Goal: Information Seeking & Learning: Learn about a topic

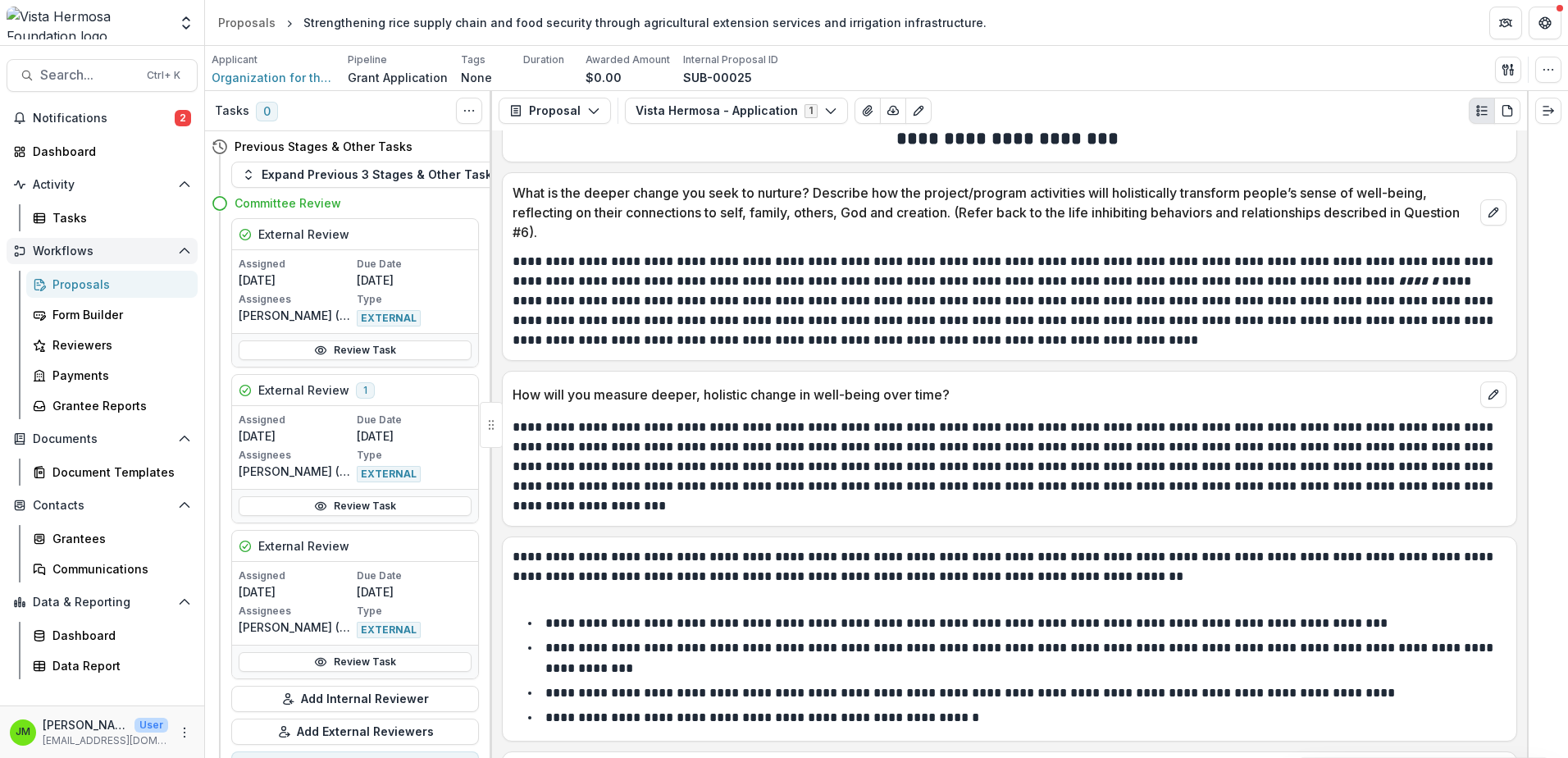
scroll to position [9969, 0]
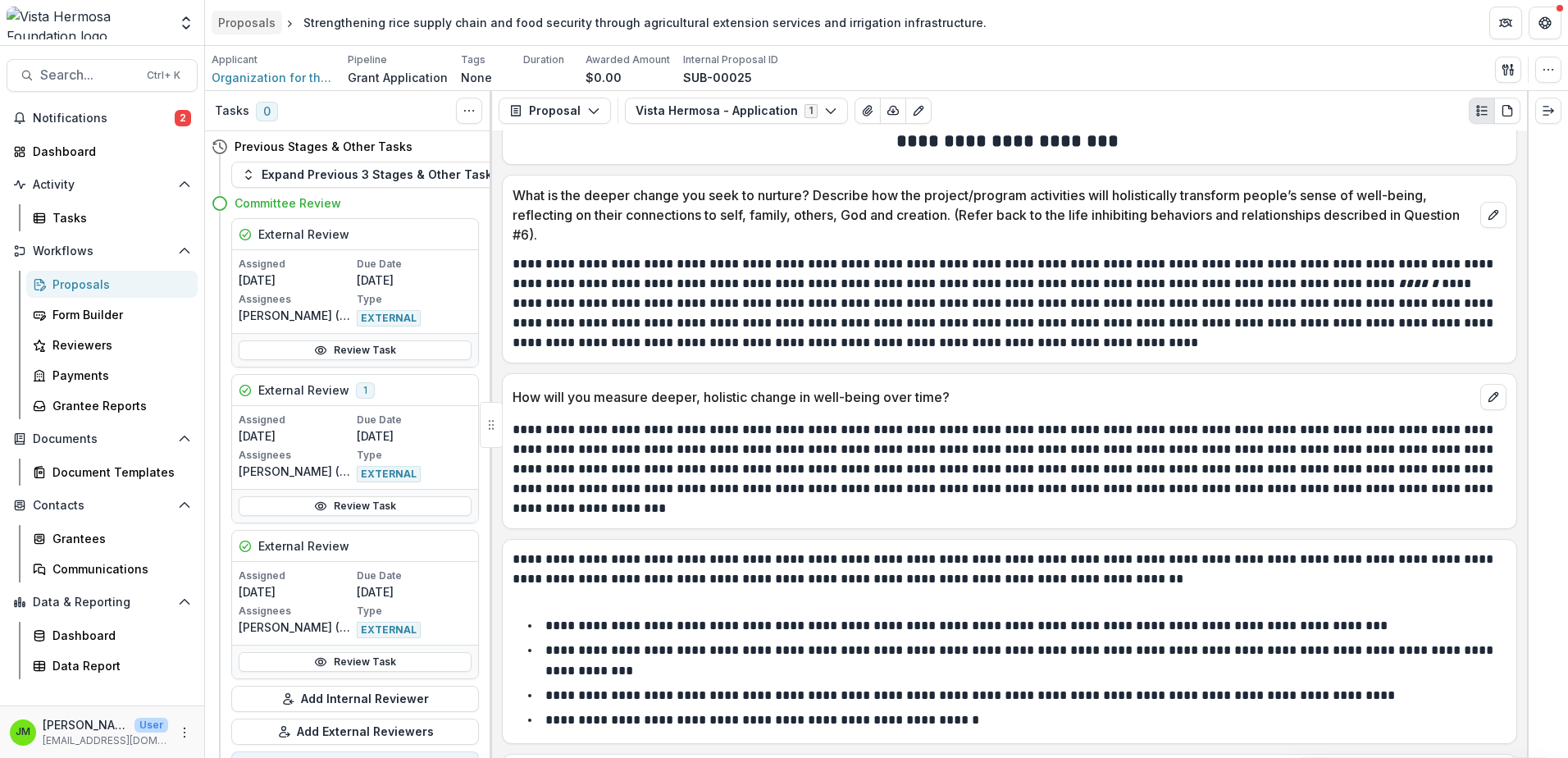
click at [268, 24] on div "Proposals" at bounding box center [246, 22] width 57 height 17
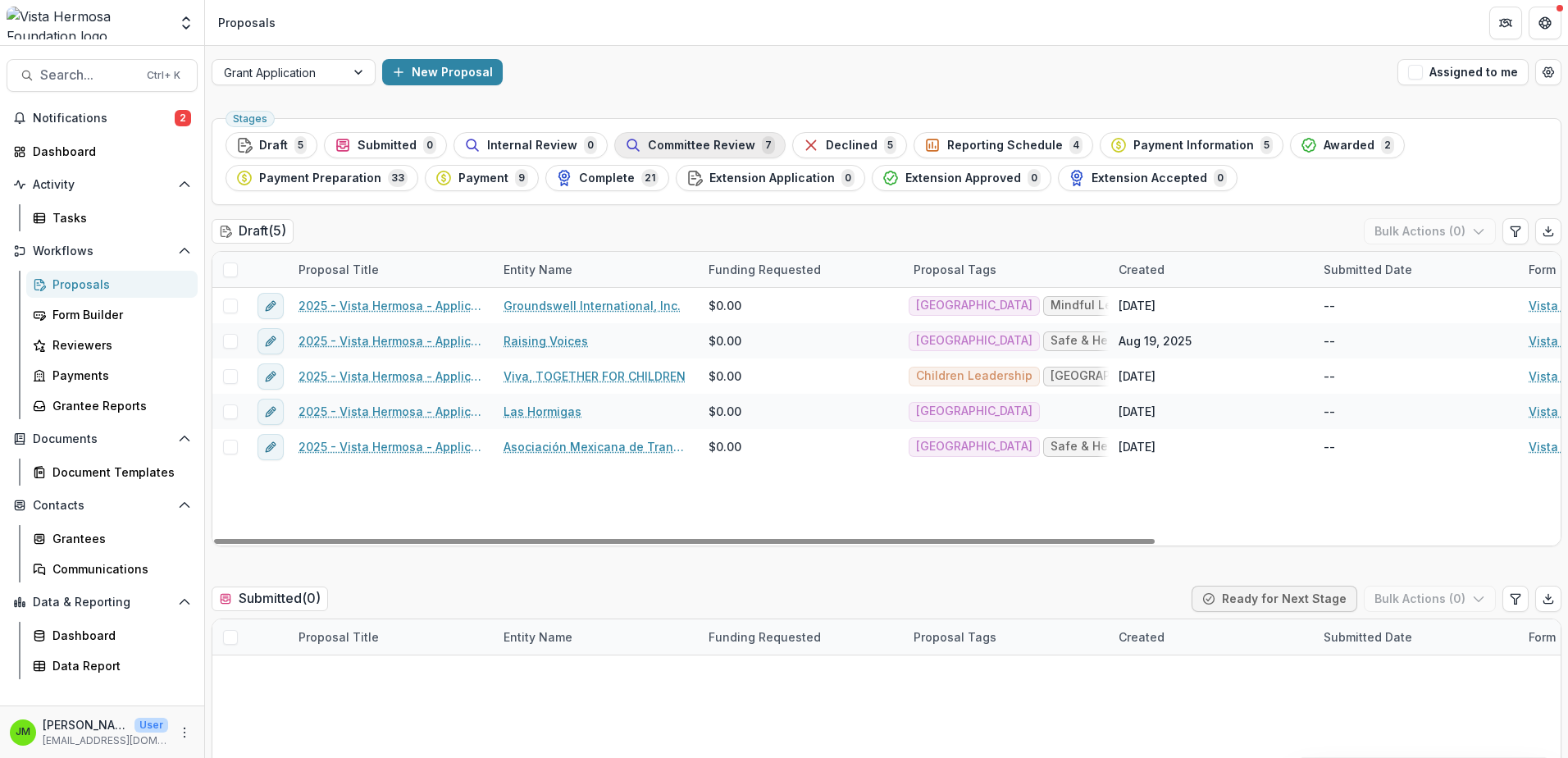
click at [687, 146] on span "Committee Review" at bounding box center [701, 146] width 107 height 14
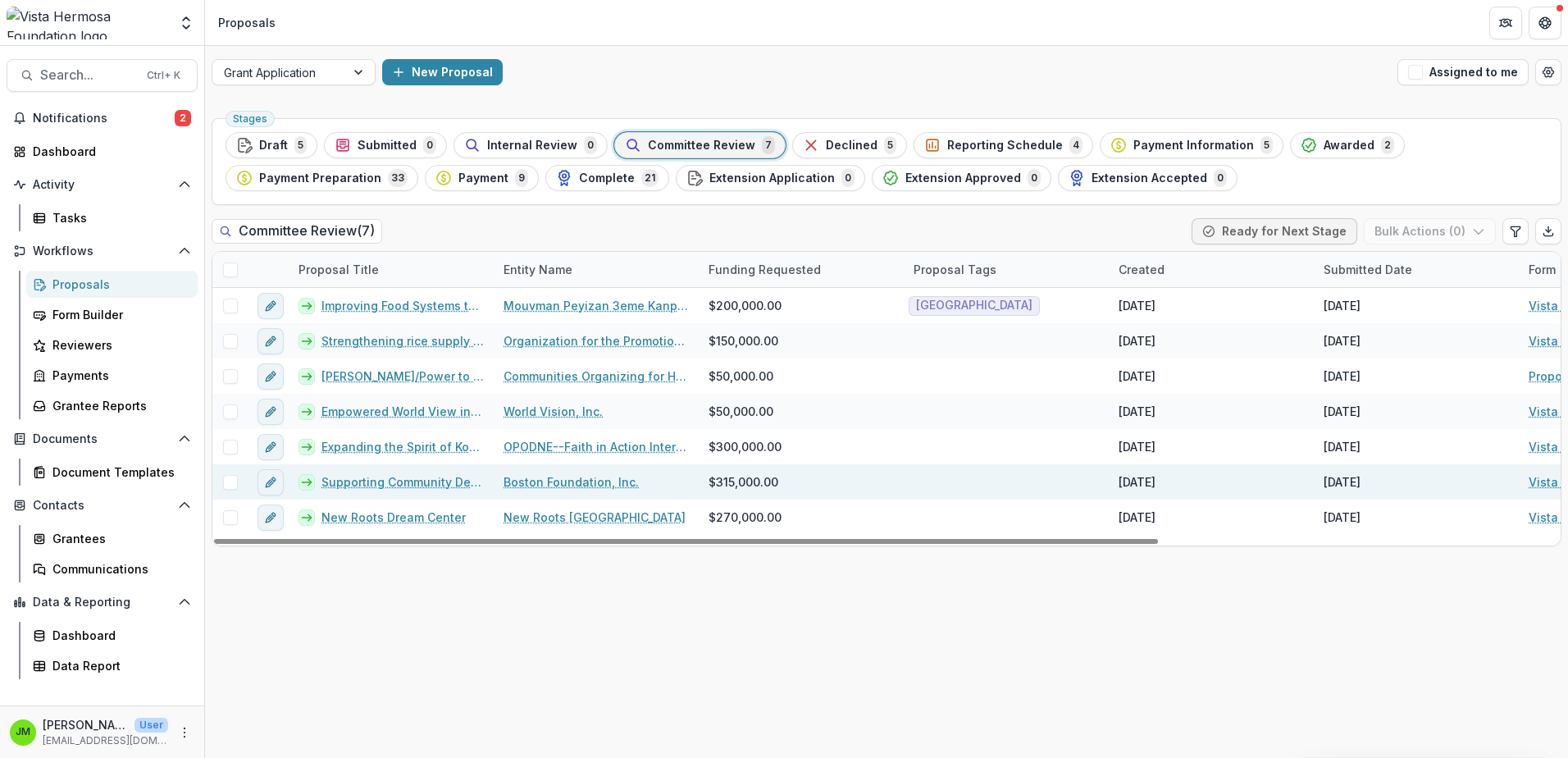
click at [384, 480] on link "Supporting Community Development in [GEOGRAPHIC_DATA]" at bounding box center [402, 482] width 162 height 17
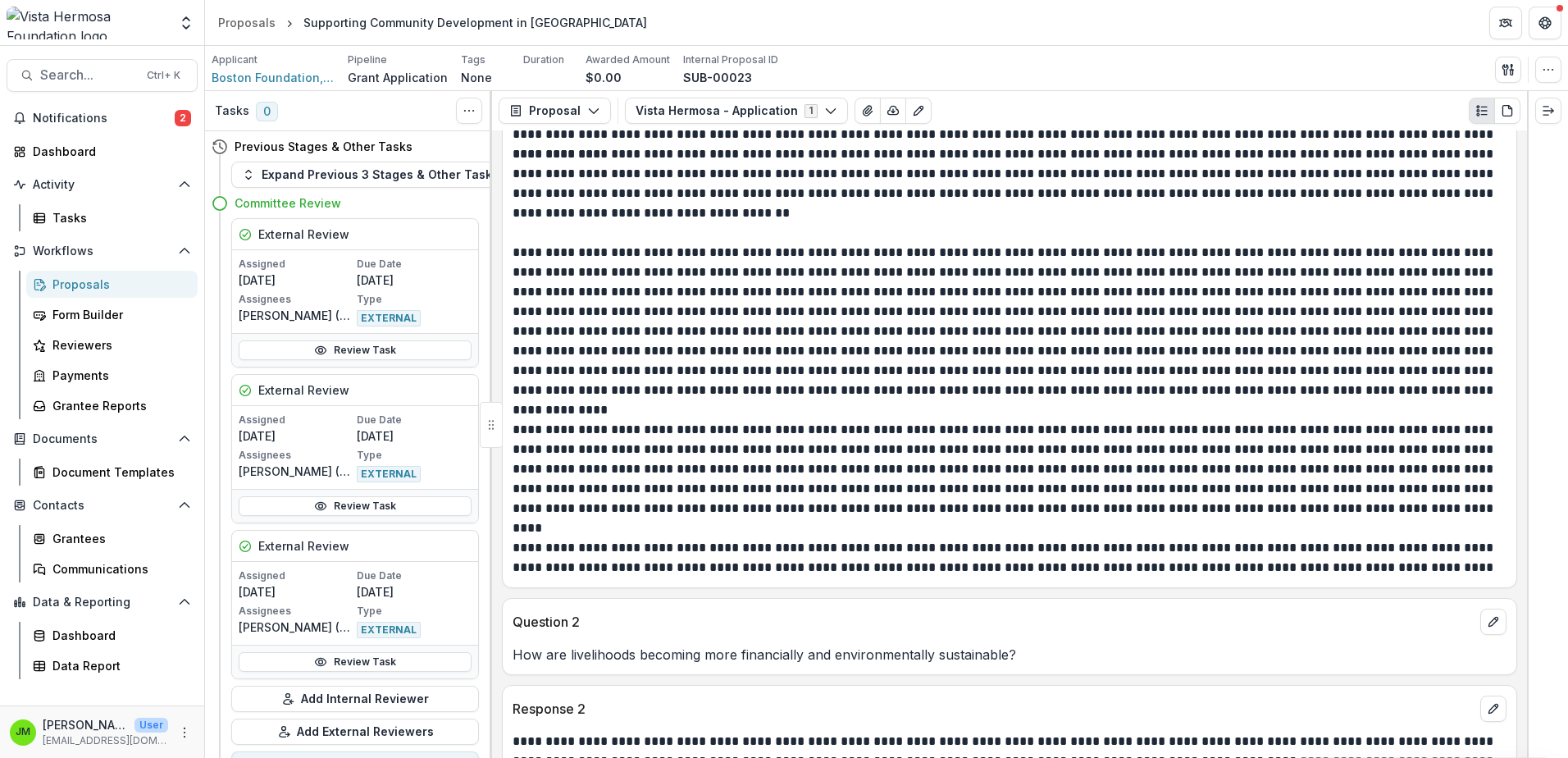
scroll to position [3609, 0]
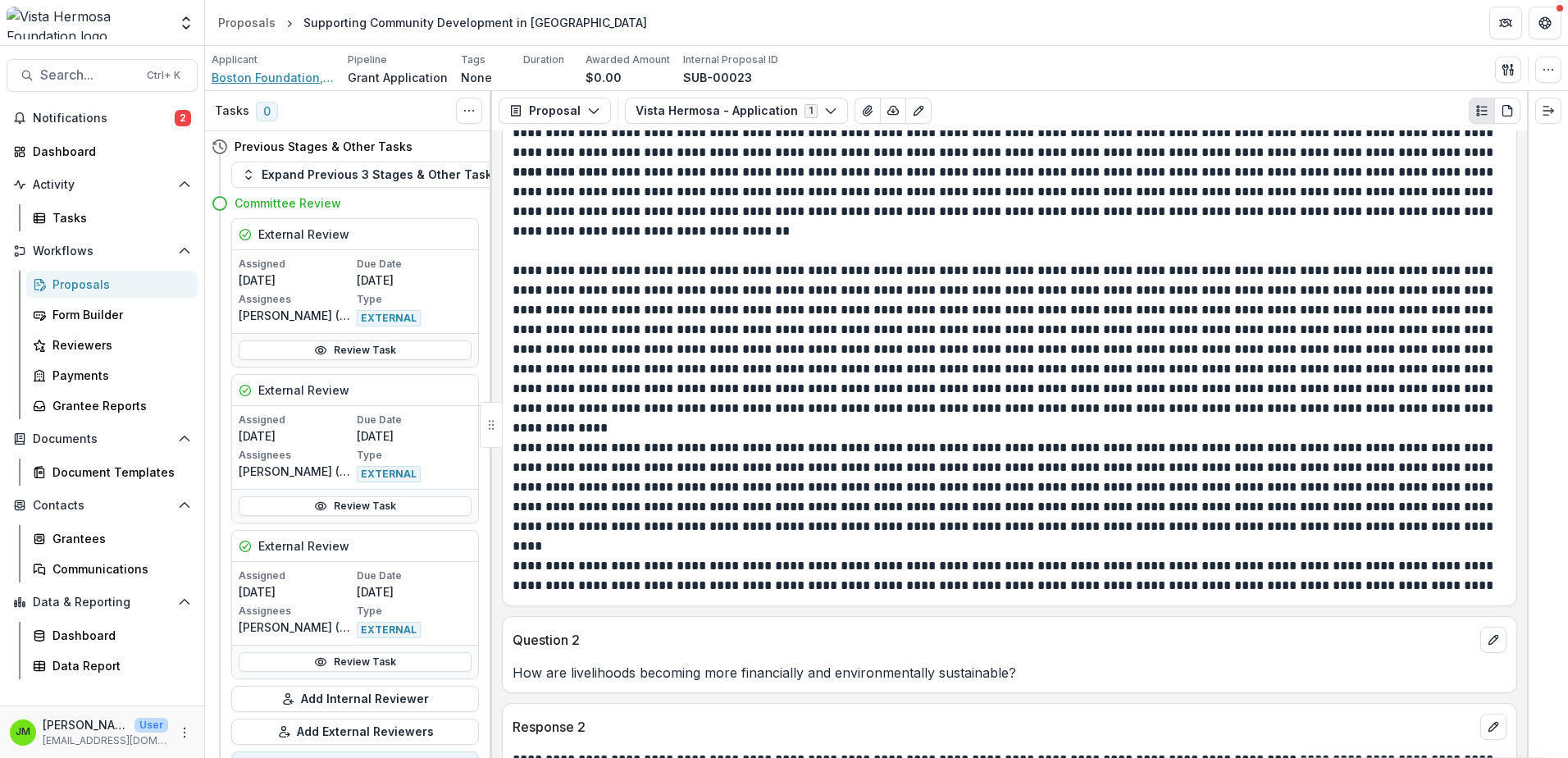
click at [302, 82] on span "Boston Foundation, Inc." at bounding box center [273, 77] width 123 height 17
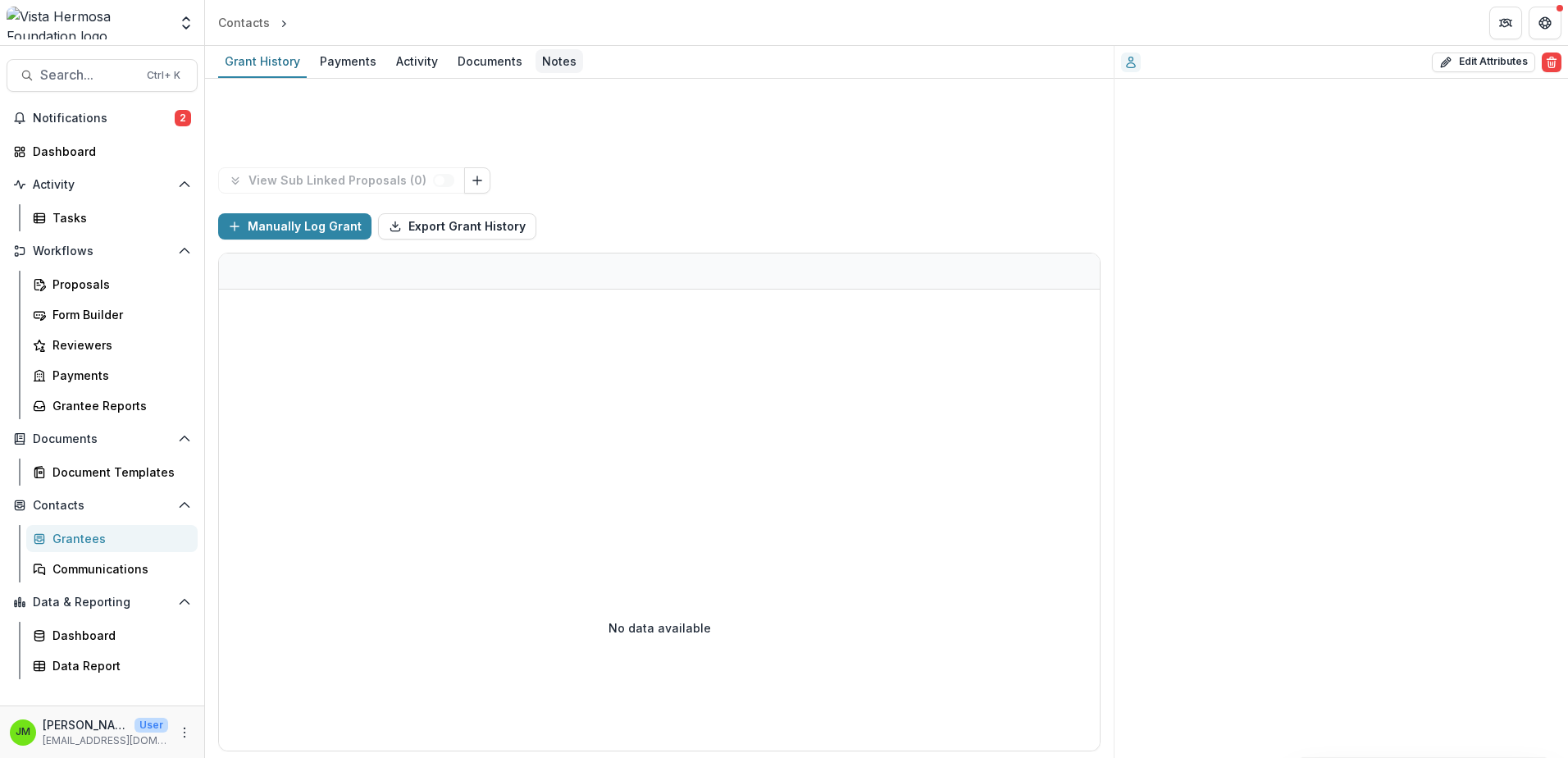
click at [563, 57] on div "Notes" at bounding box center [559, 61] width 47 height 24
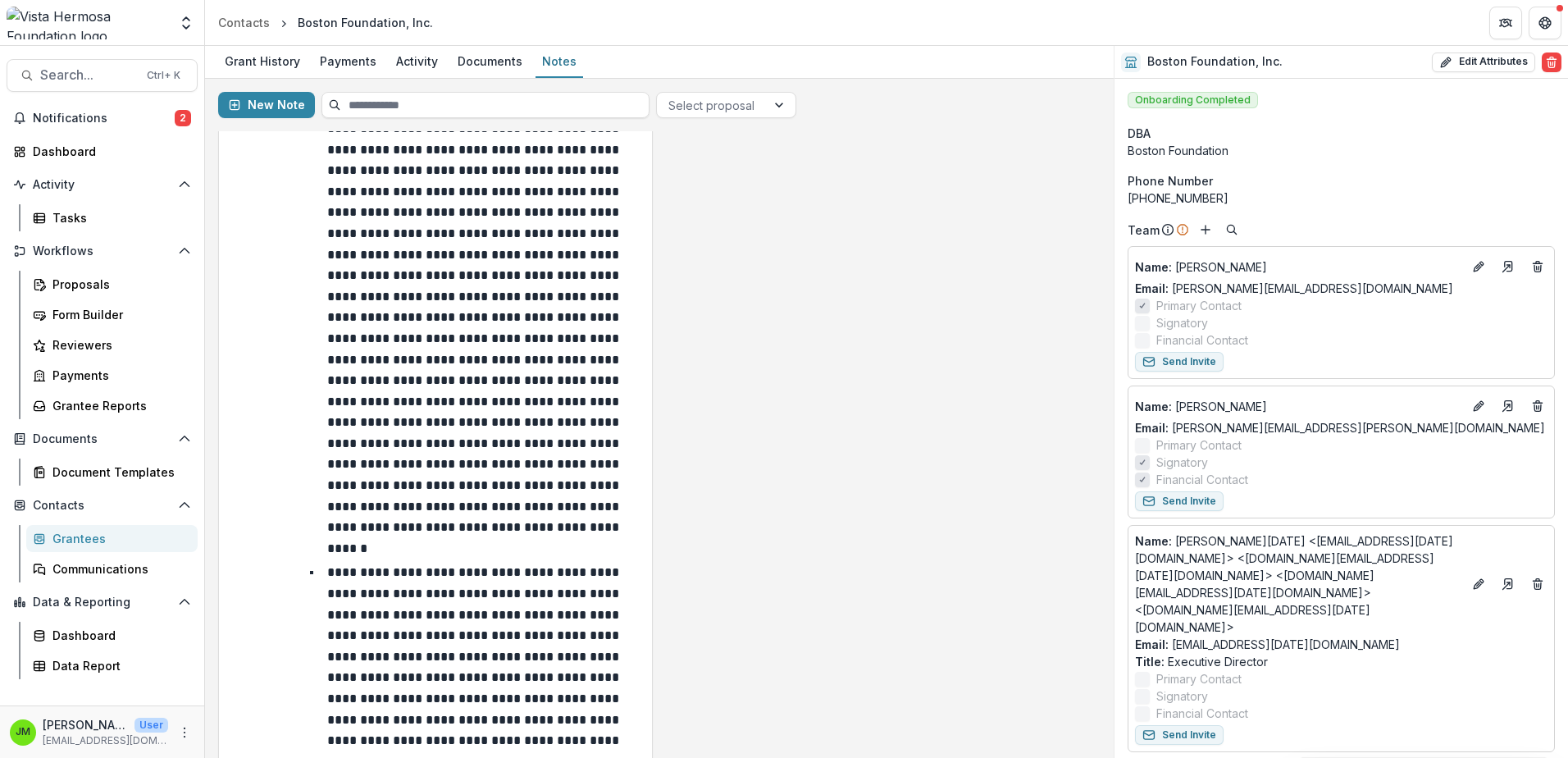
scroll to position [984, 0]
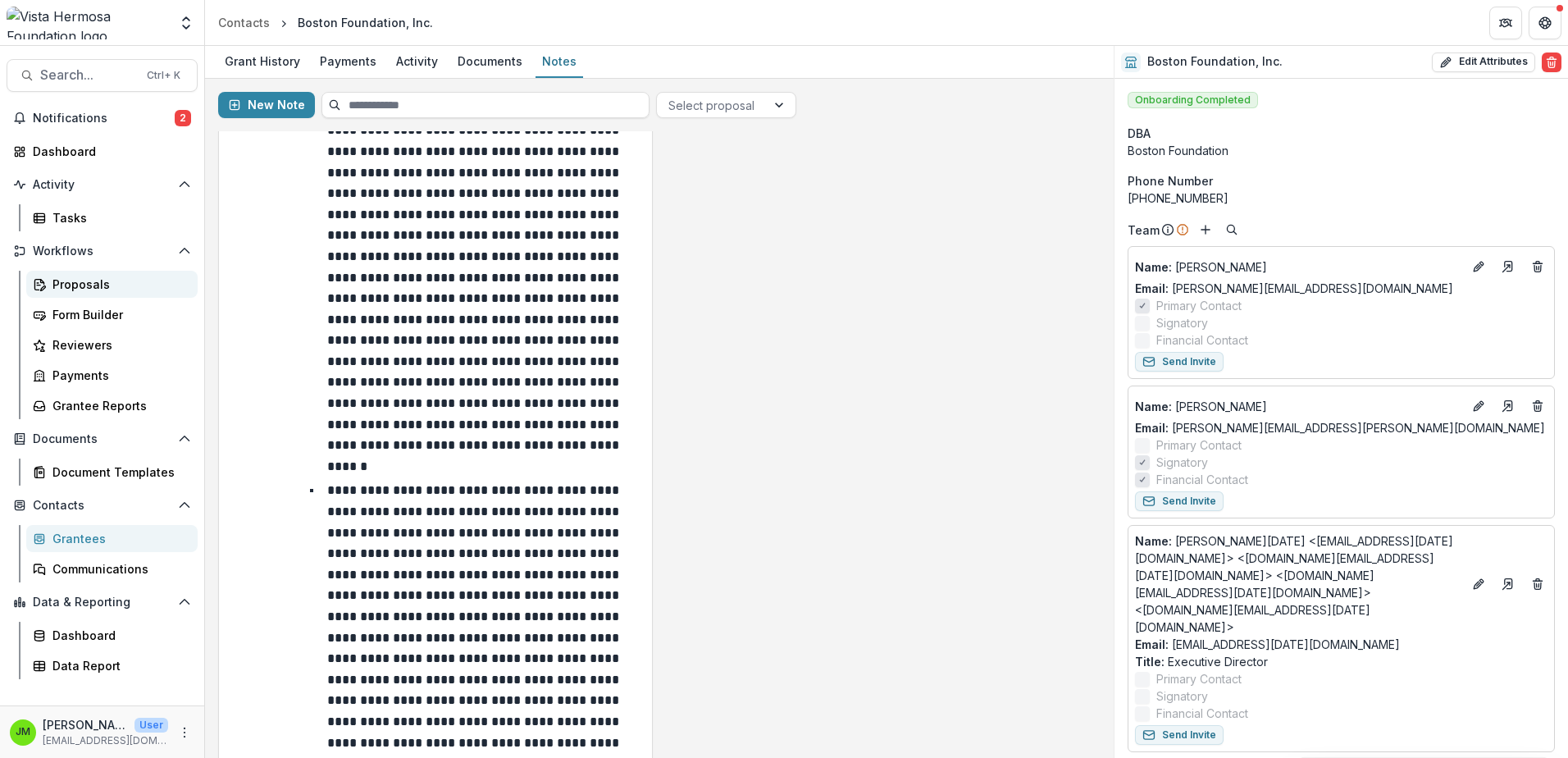
click at [87, 276] on div "Proposals" at bounding box center [118, 284] width 132 height 17
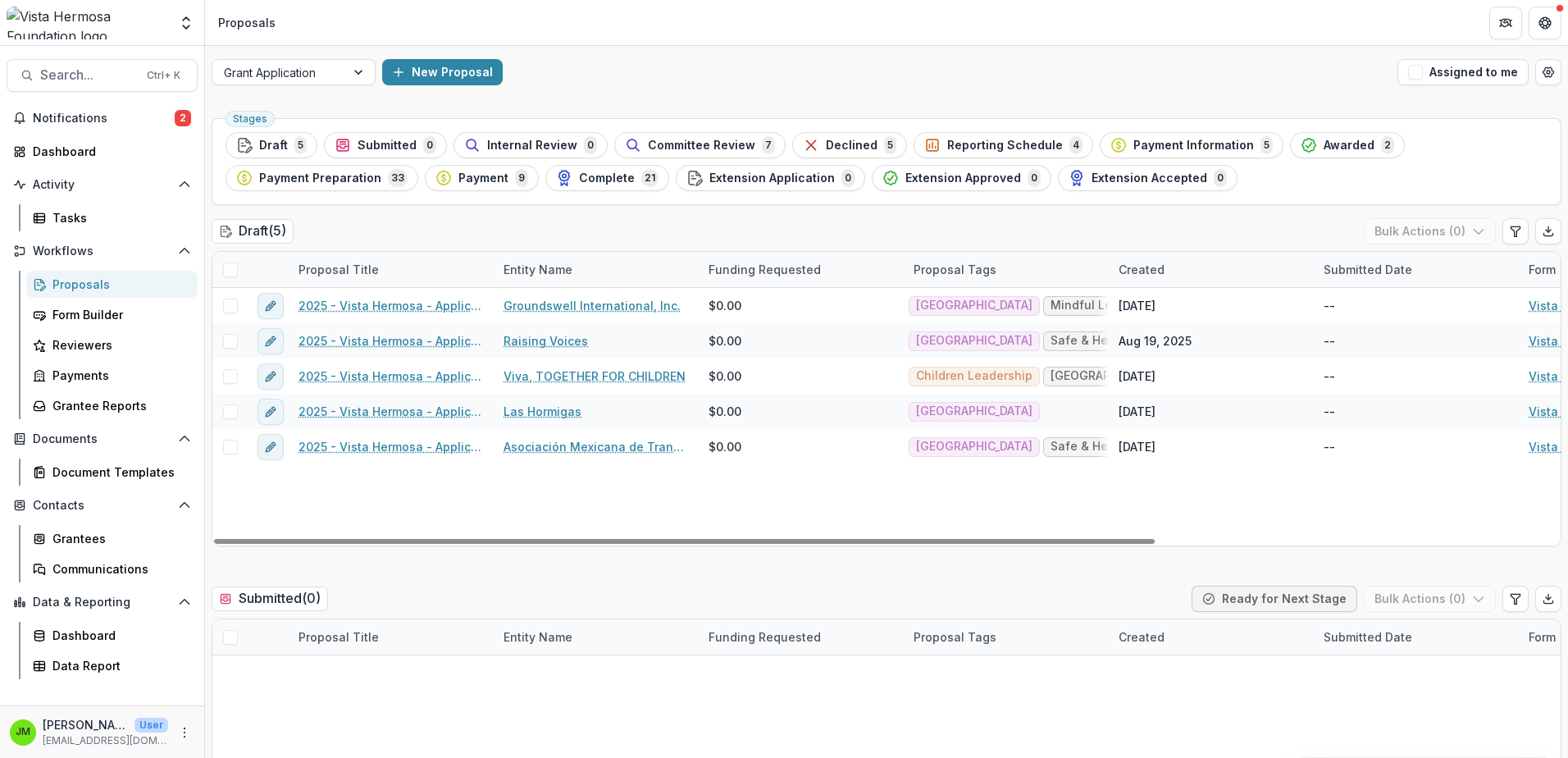
click at [705, 151] on span "Committee Review" at bounding box center [701, 146] width 107 height 14
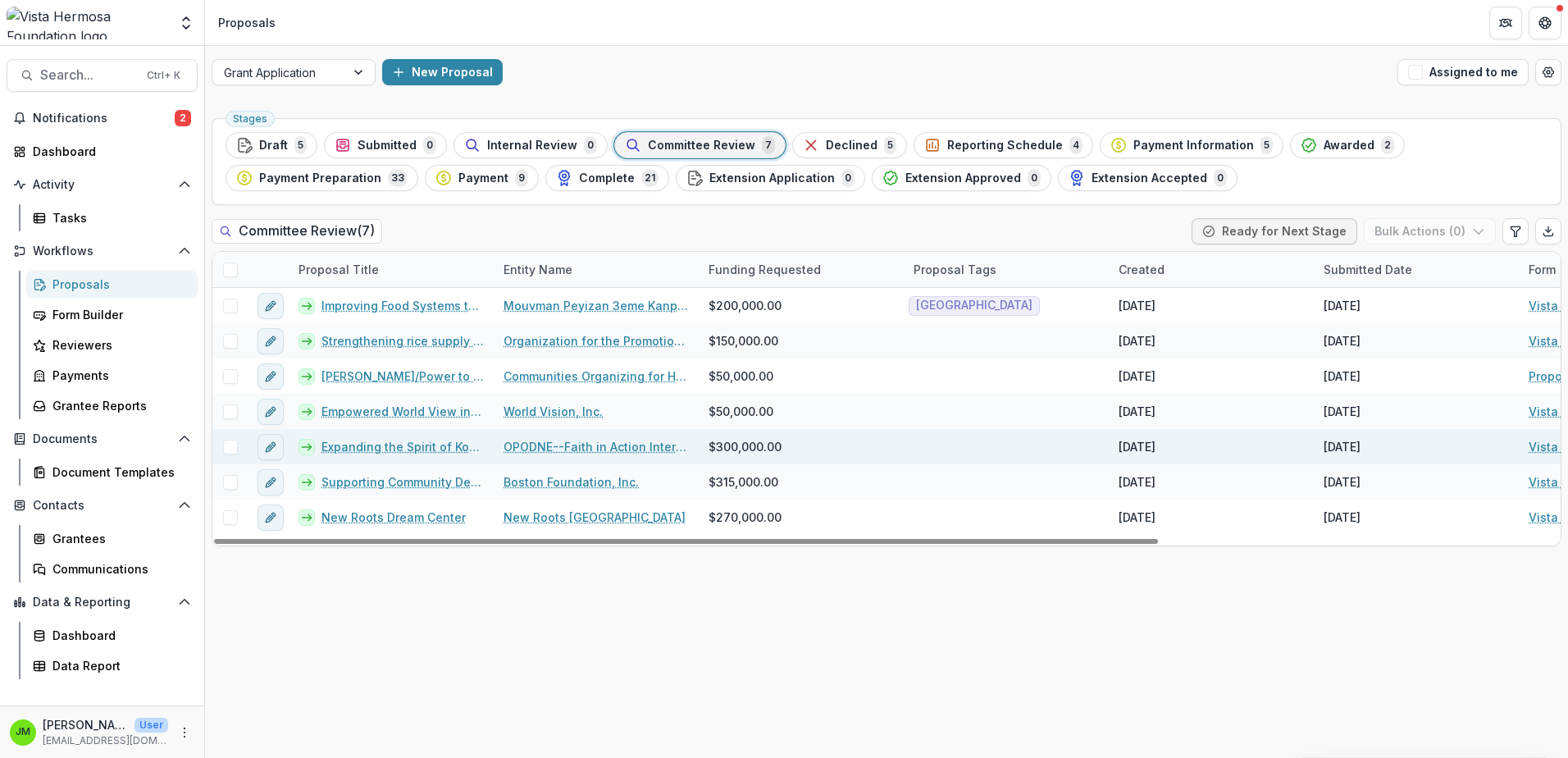
click at [418, 447] on link "Expanding the Spirit of Konbit" at bounding box center [402, 446] width 162 height 17
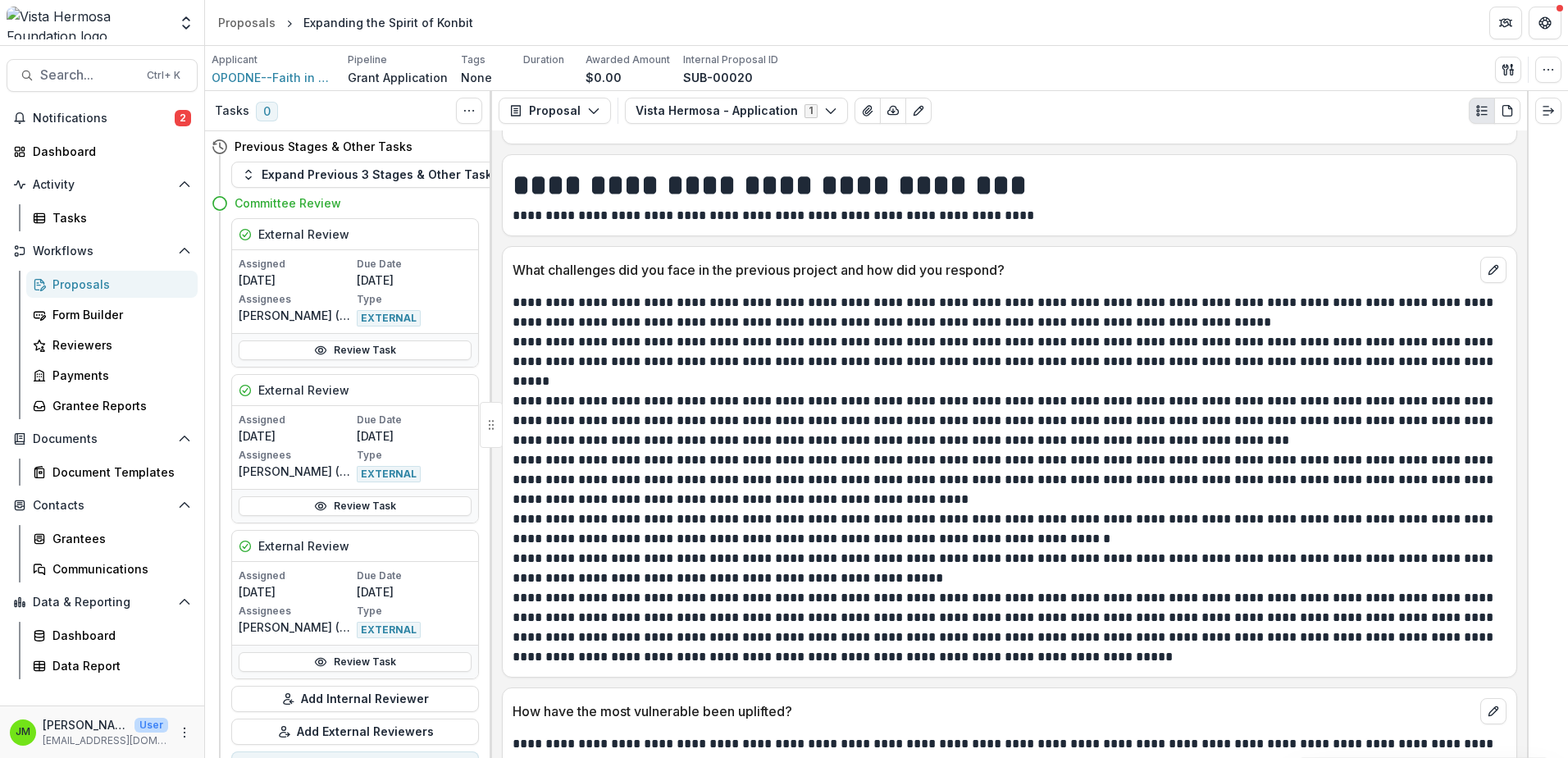
scroll to position [9519, 0]
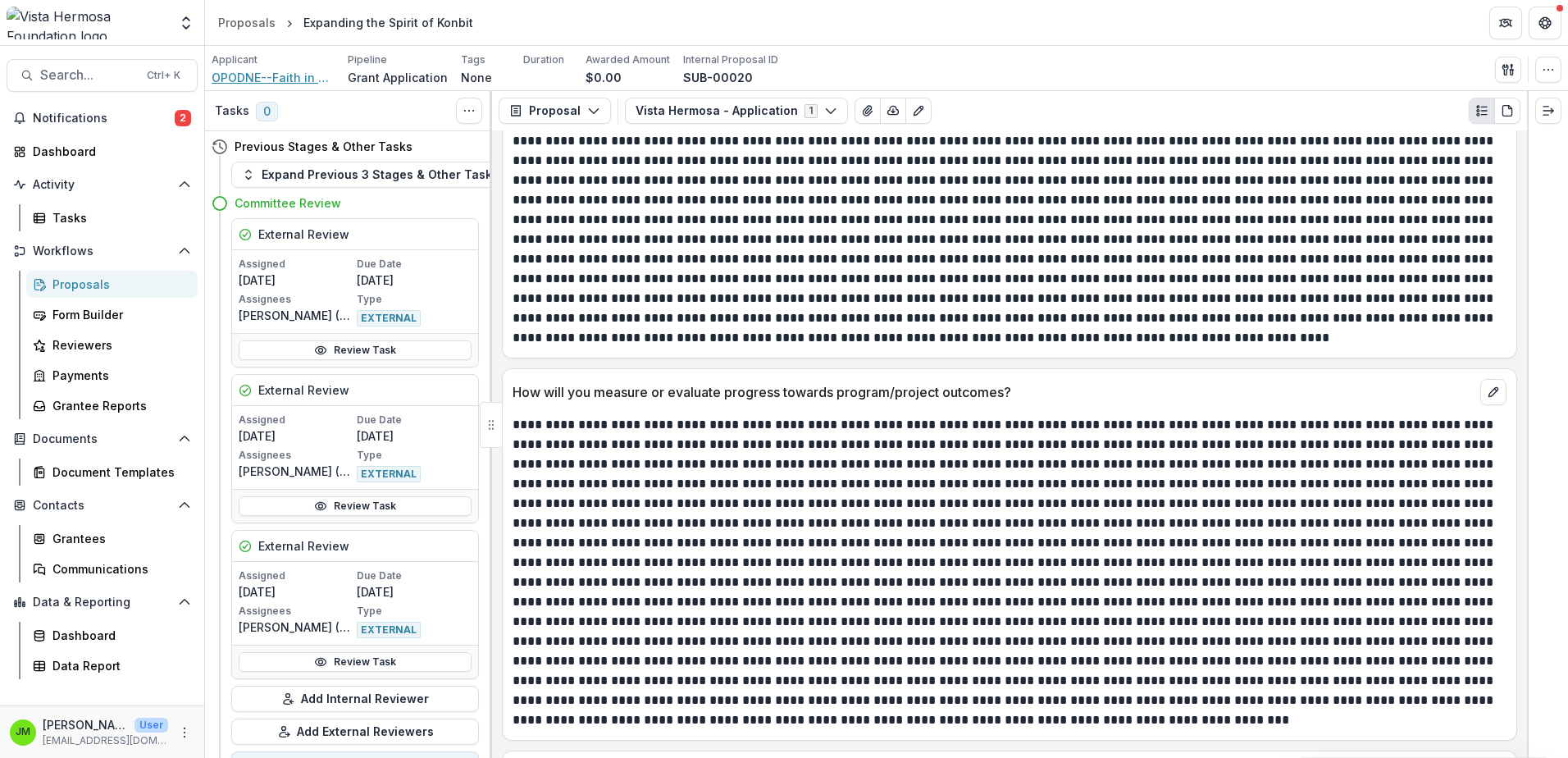
click at [268, 75] on span "OPODNE--Faith in Action International" at bounding box center [273, 77] width 123 height 17
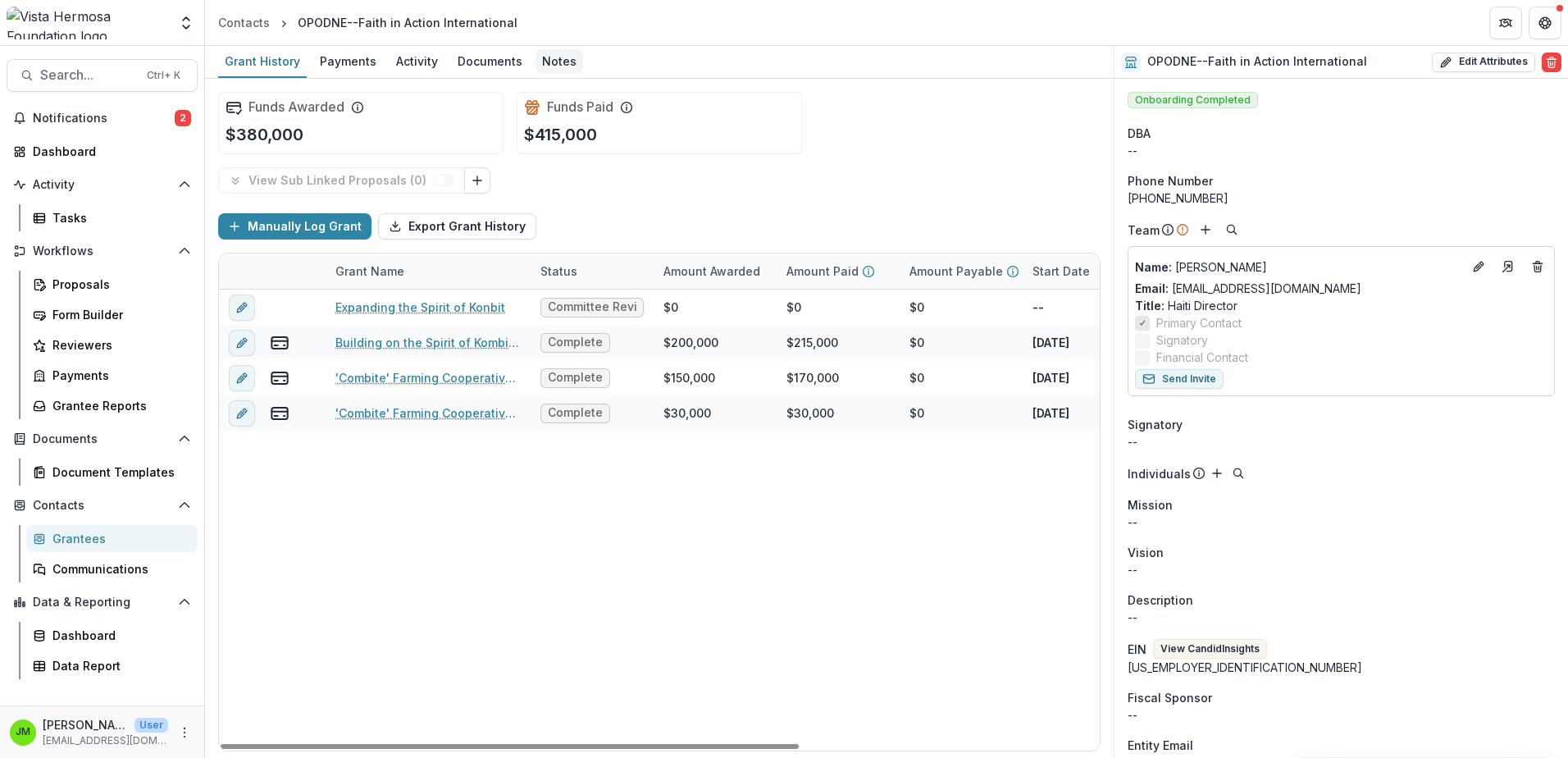
click at [546, 65] on div "Notes" at bounding box center [559, 61] width 47 height 24
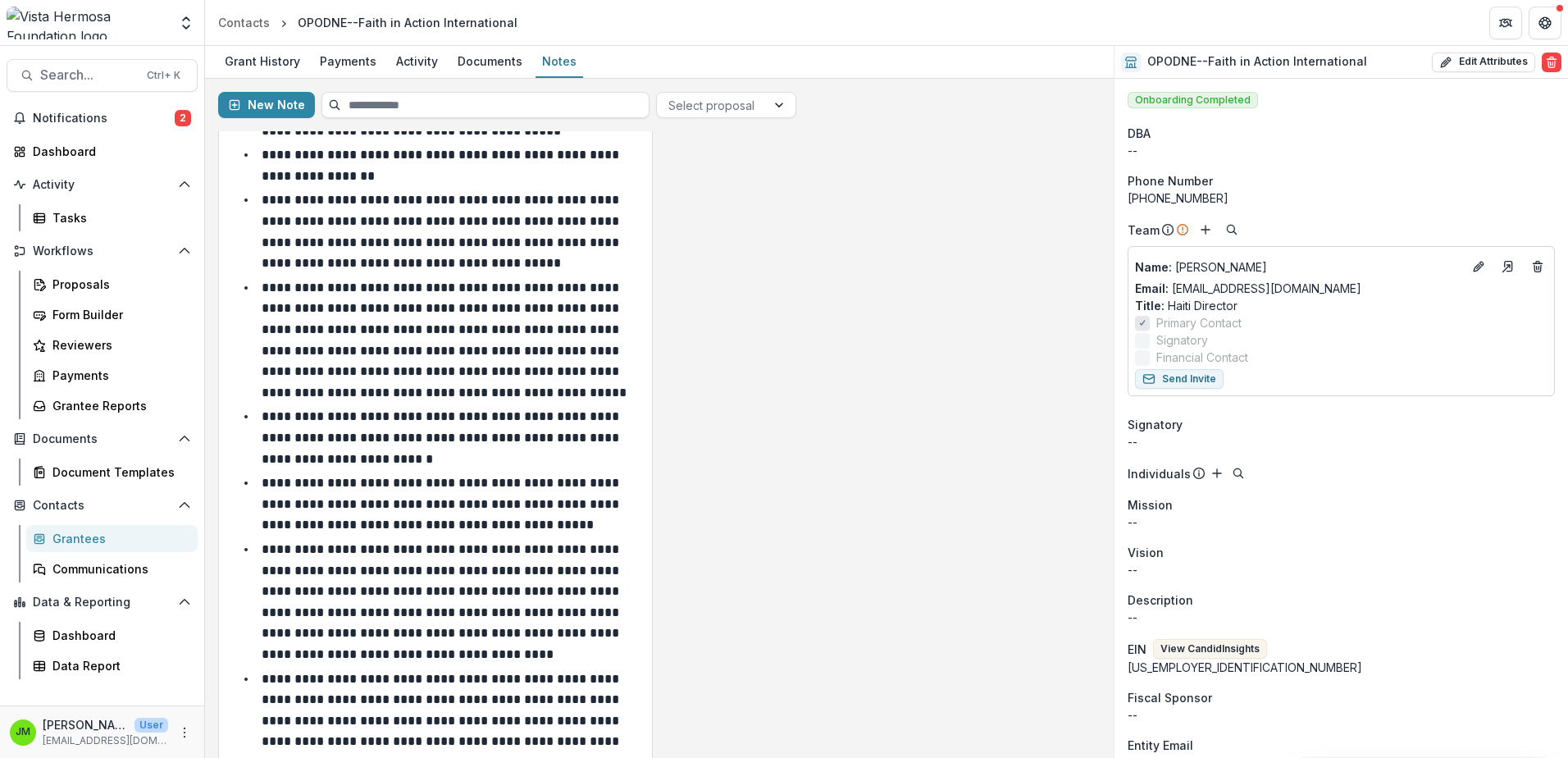
scroll to position [591, 0]
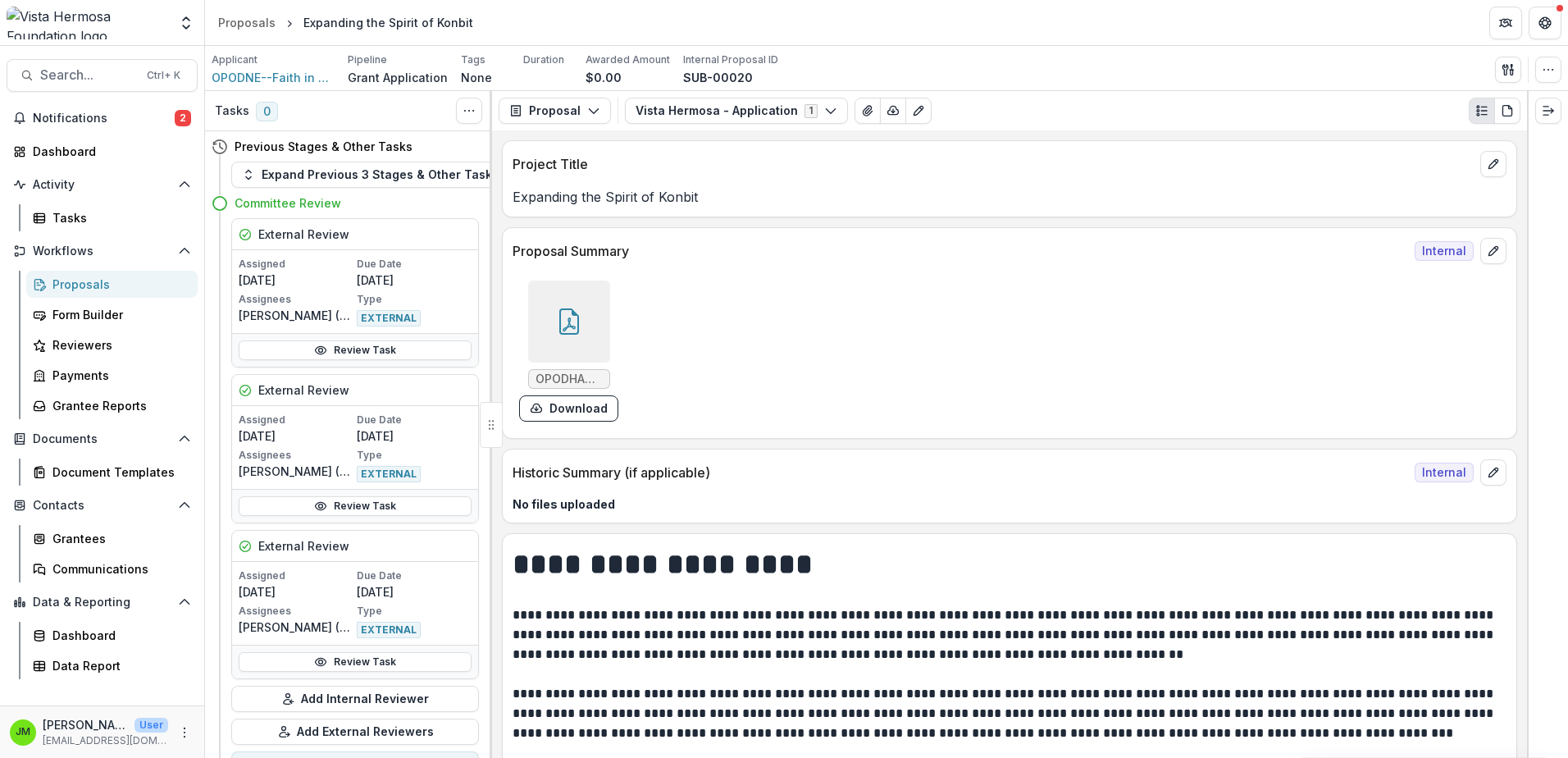
scroll to position [9519, 0]
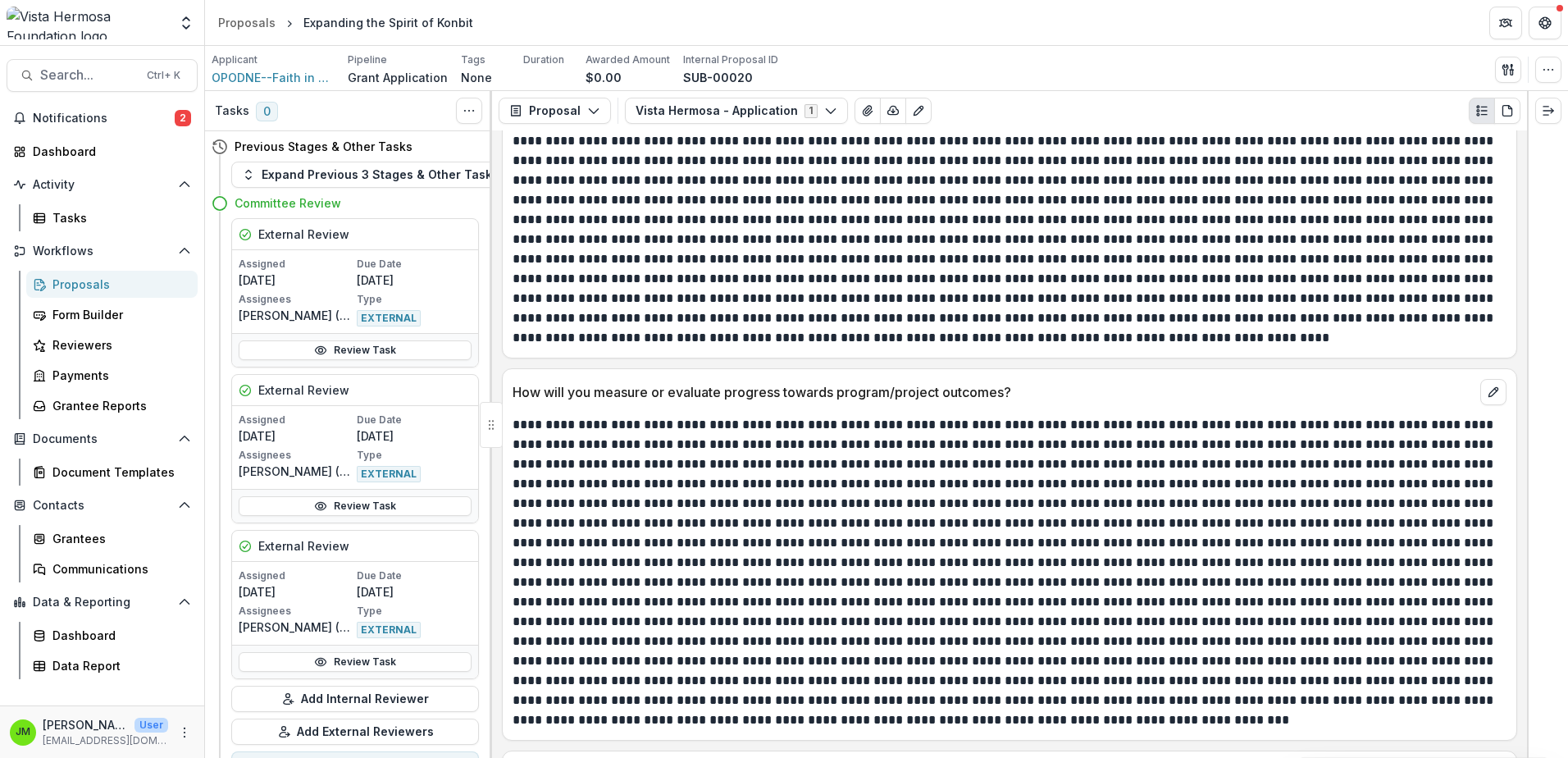
click at [80, 285] on div "Proposals" at bounding box center [118, 284] width 132 height 17
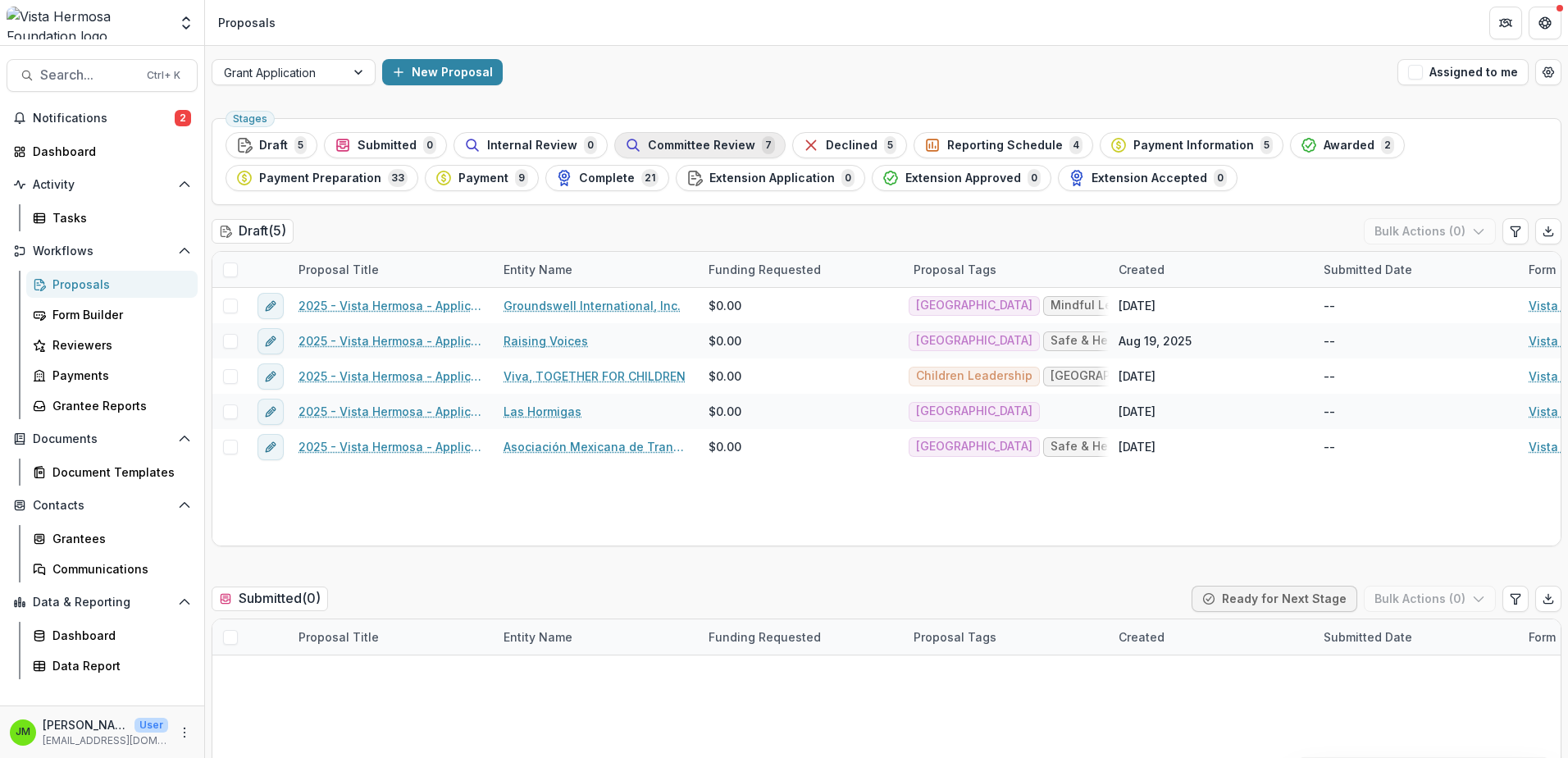
click at [725, 144] on span "Committee Review" at bounding box center [701, 146] width 107 height 14
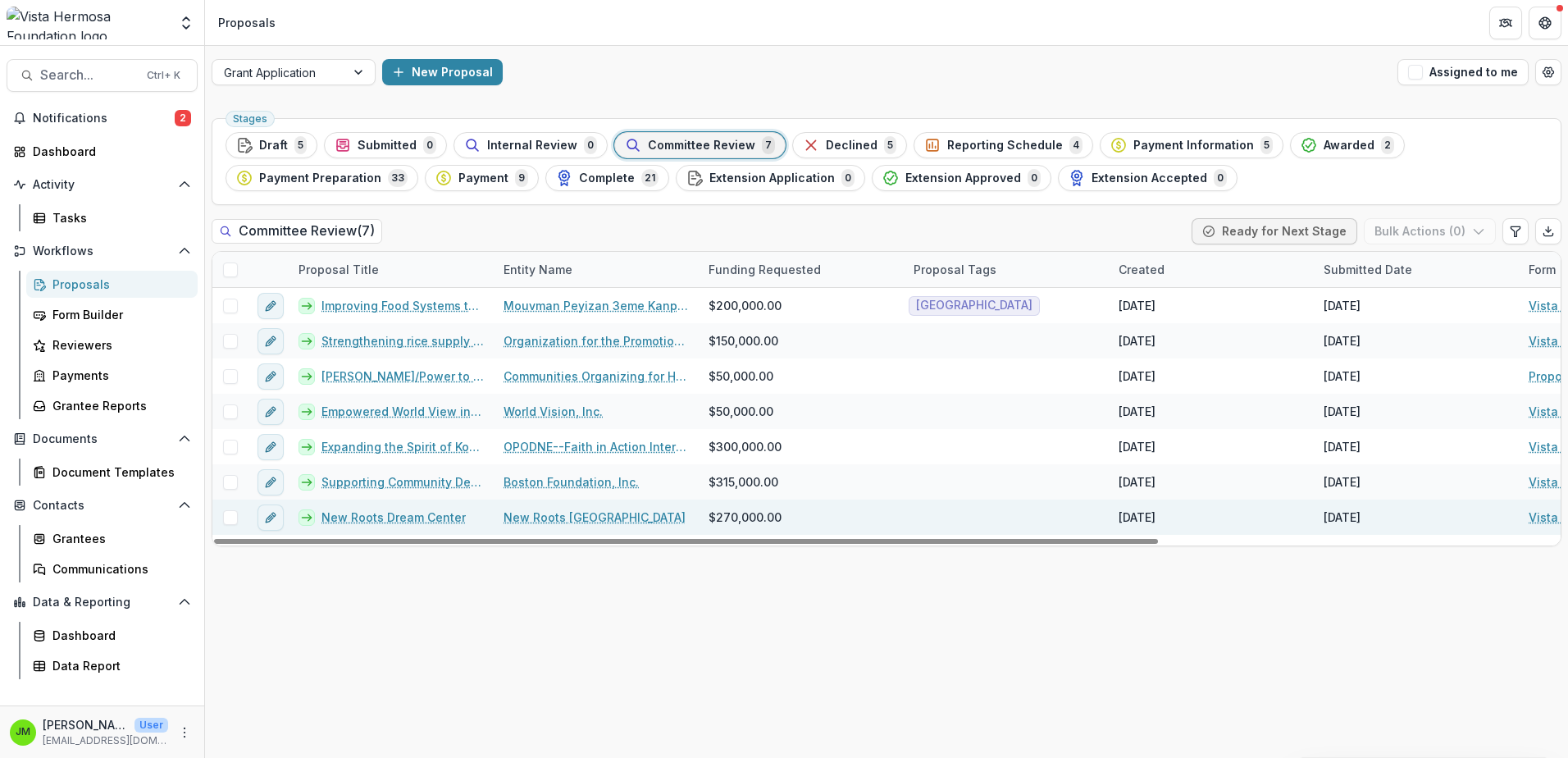
click at [393, 511] on link "New Roots Dream Center" at bounding box center [393, 517] width 145 height 17
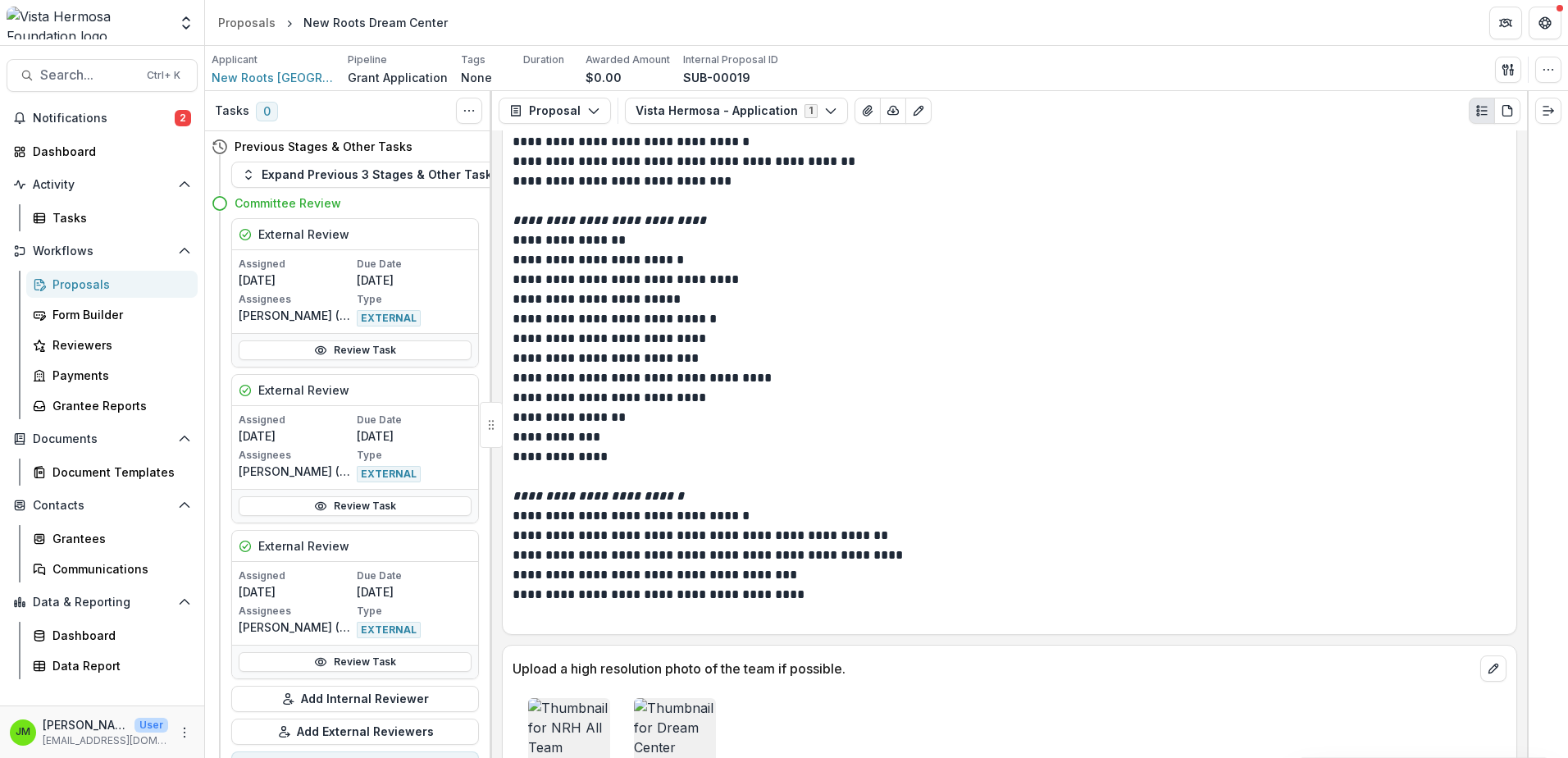
scroll to position [9351, 0]
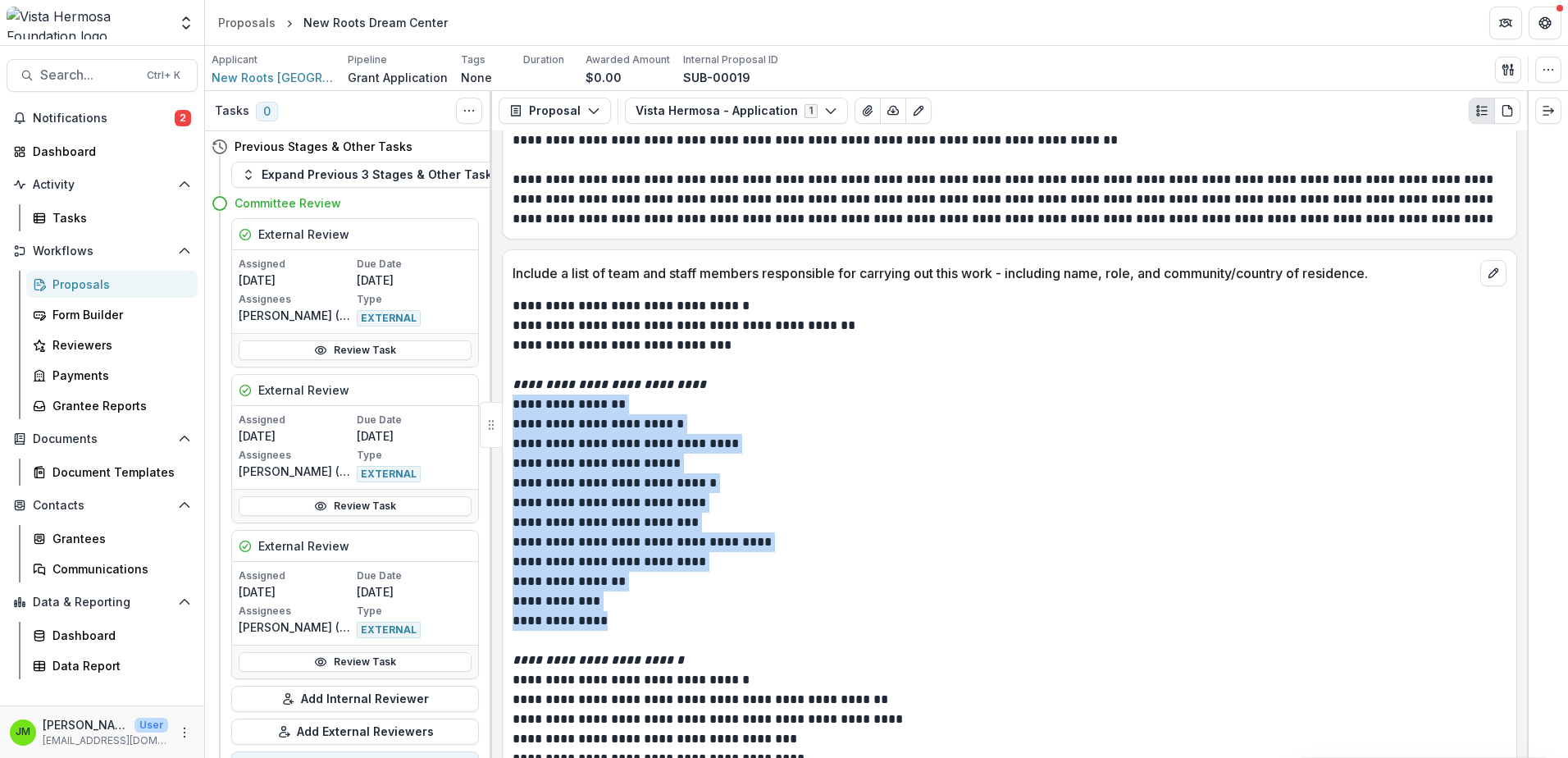
drag, startPoint x: 512, startPoint y: 384, endPoint x: 644, endPoint y: 603, distance: 255.7
click at [644, 603] on div "**********" at bounding box center [1009, 542] width 1014 height 493
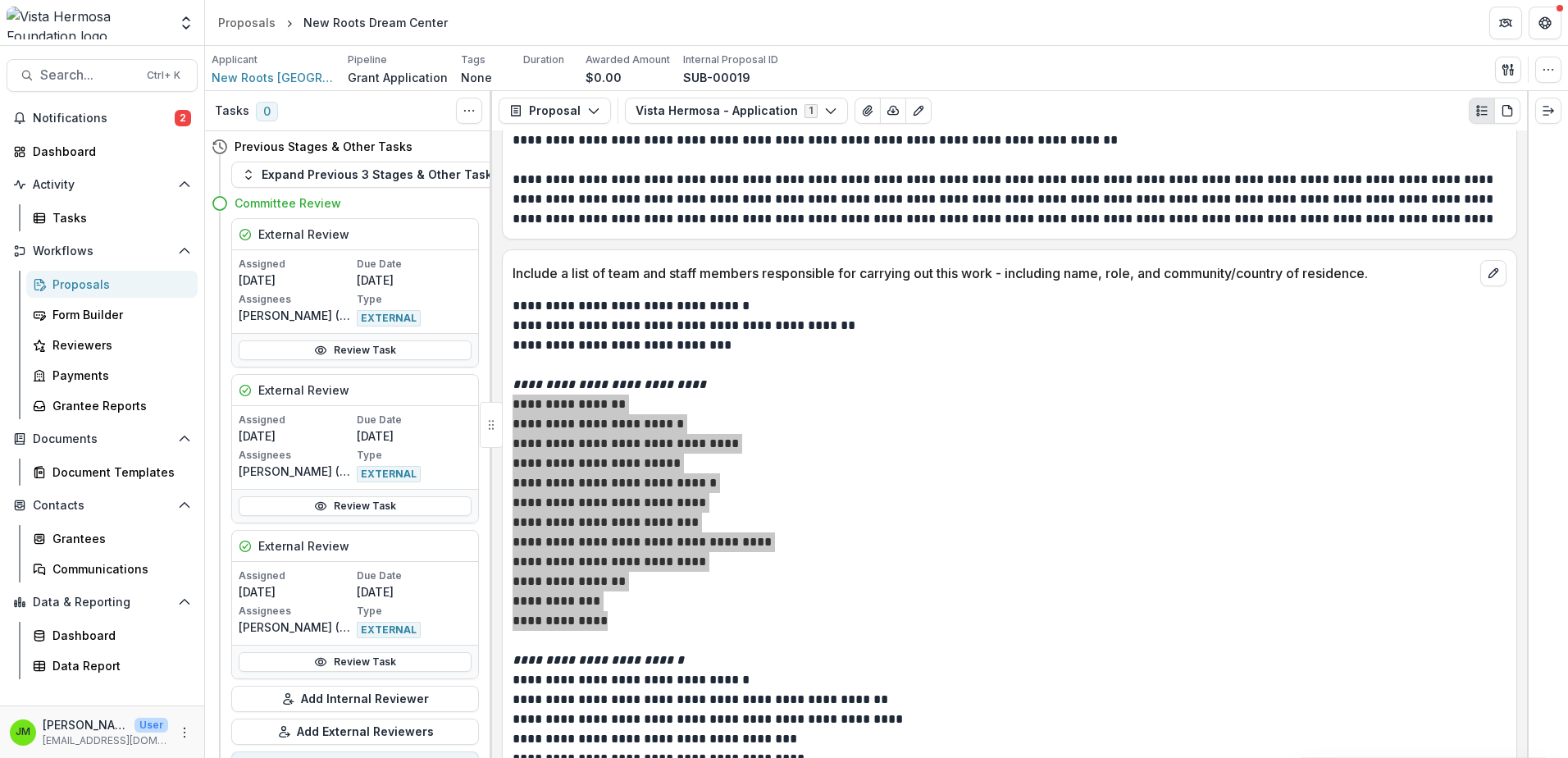
scroll to position [9598, 0]
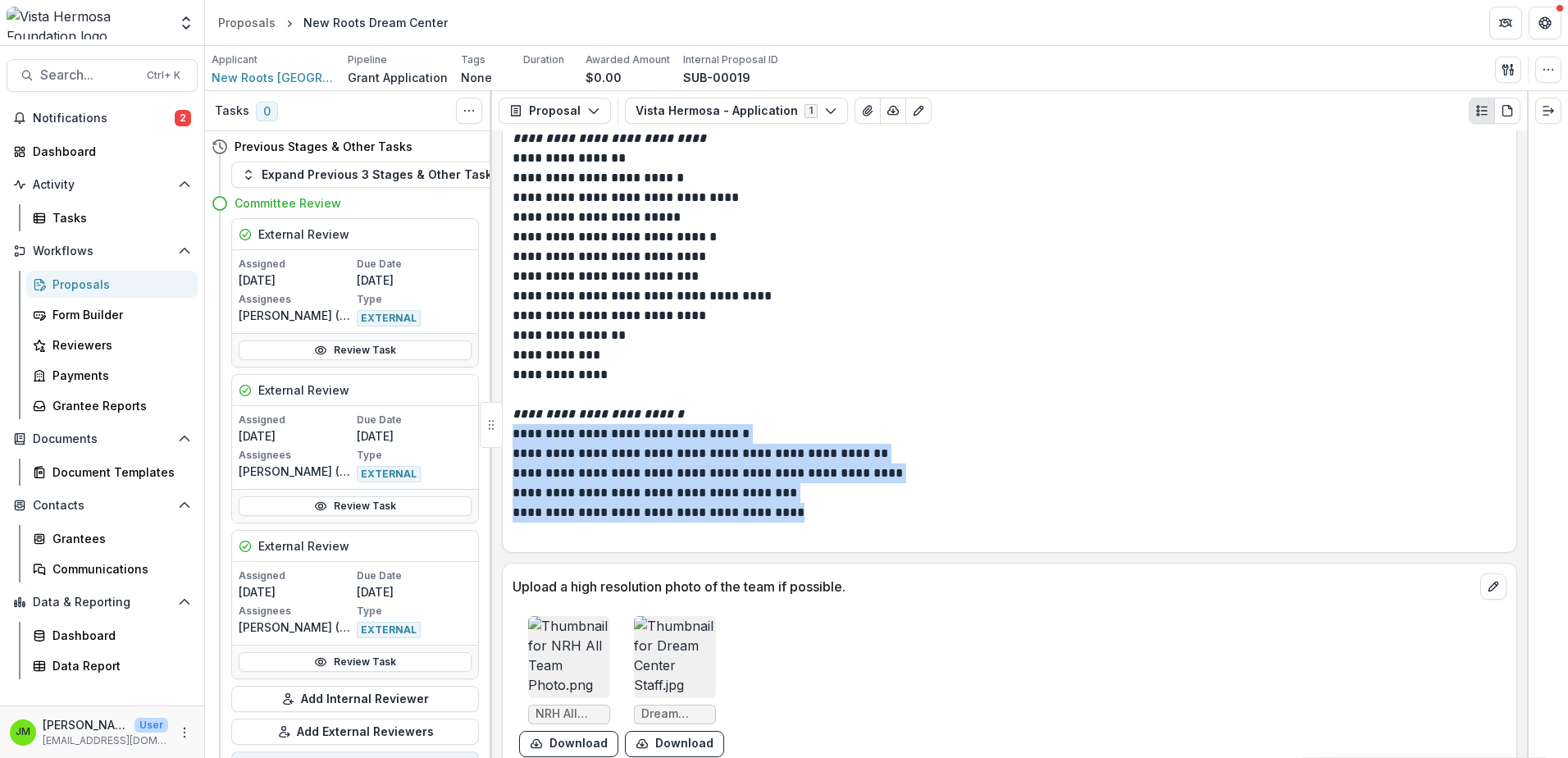
drag, startPoint x: 787, startPoint y: 485, endPoint x: 512, endPoint y: 415, distance: 283.8
click at [512, 415] on div "**********" at bounding box center [1009, 296] width 1014 height 493
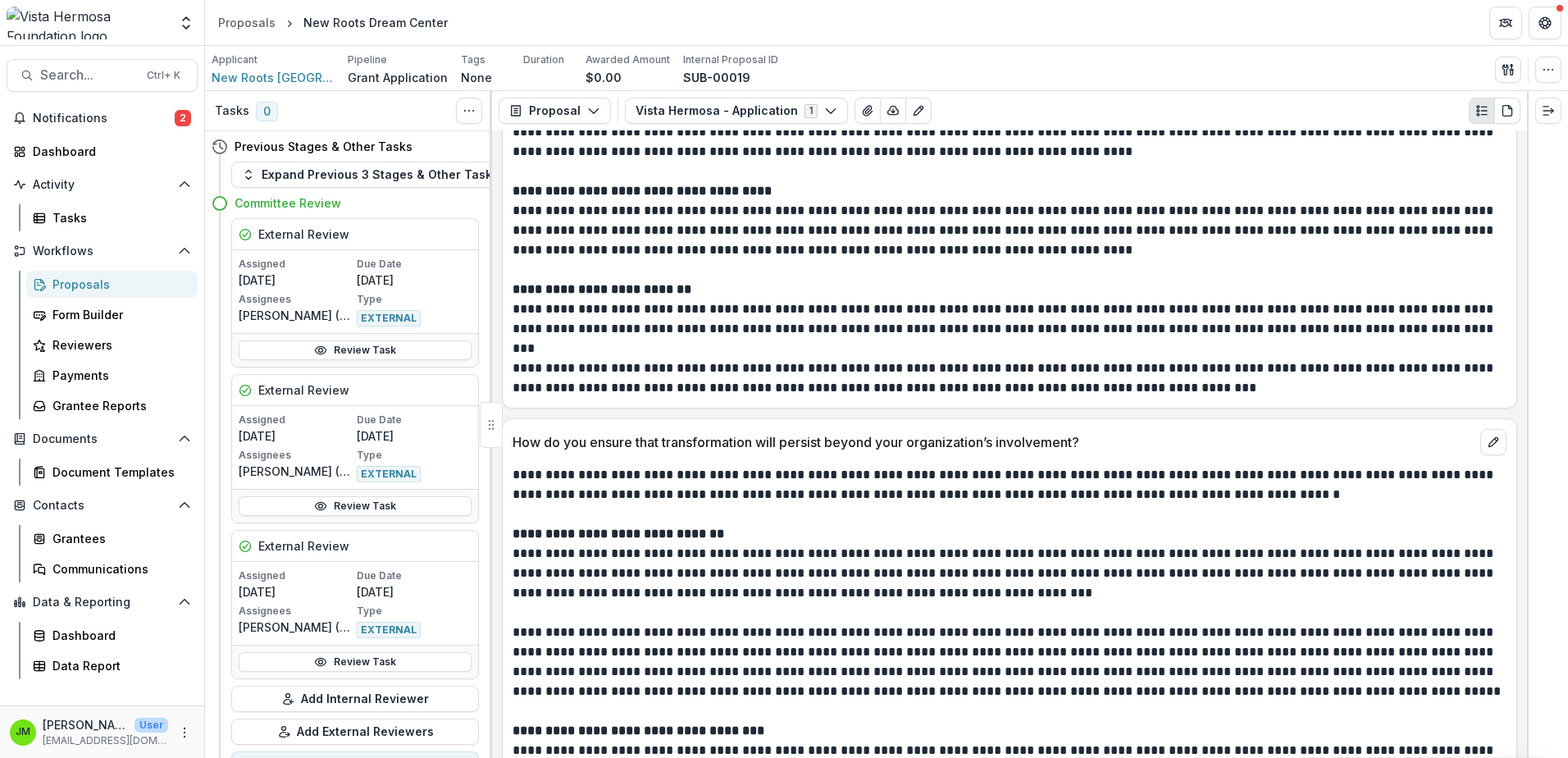
scroll to position [14847, 0]
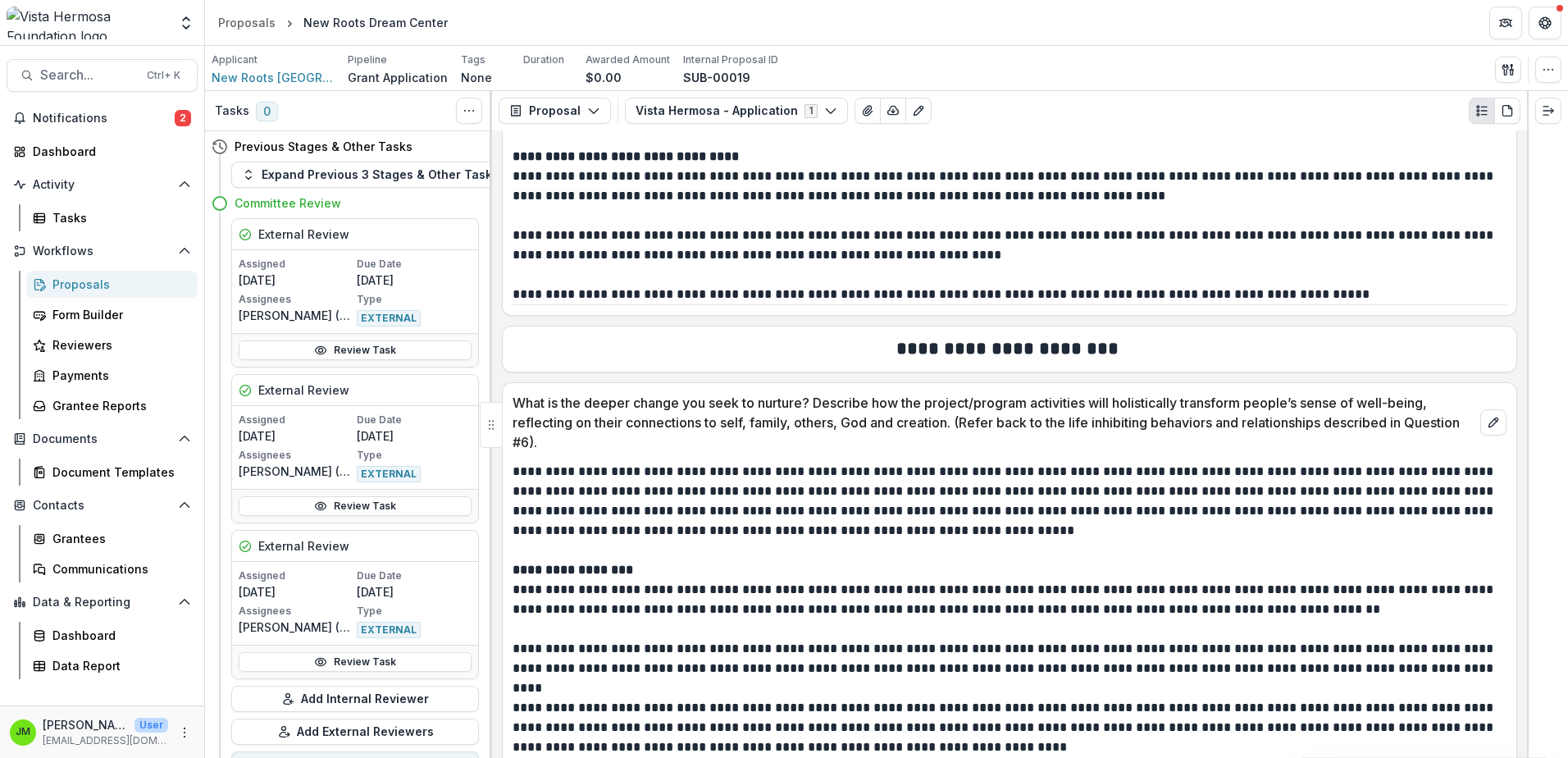
drag, startPoint x: 1007, startPoint y: 554, endPoint x: 1519, endPoint y: 577, distance: 512.5
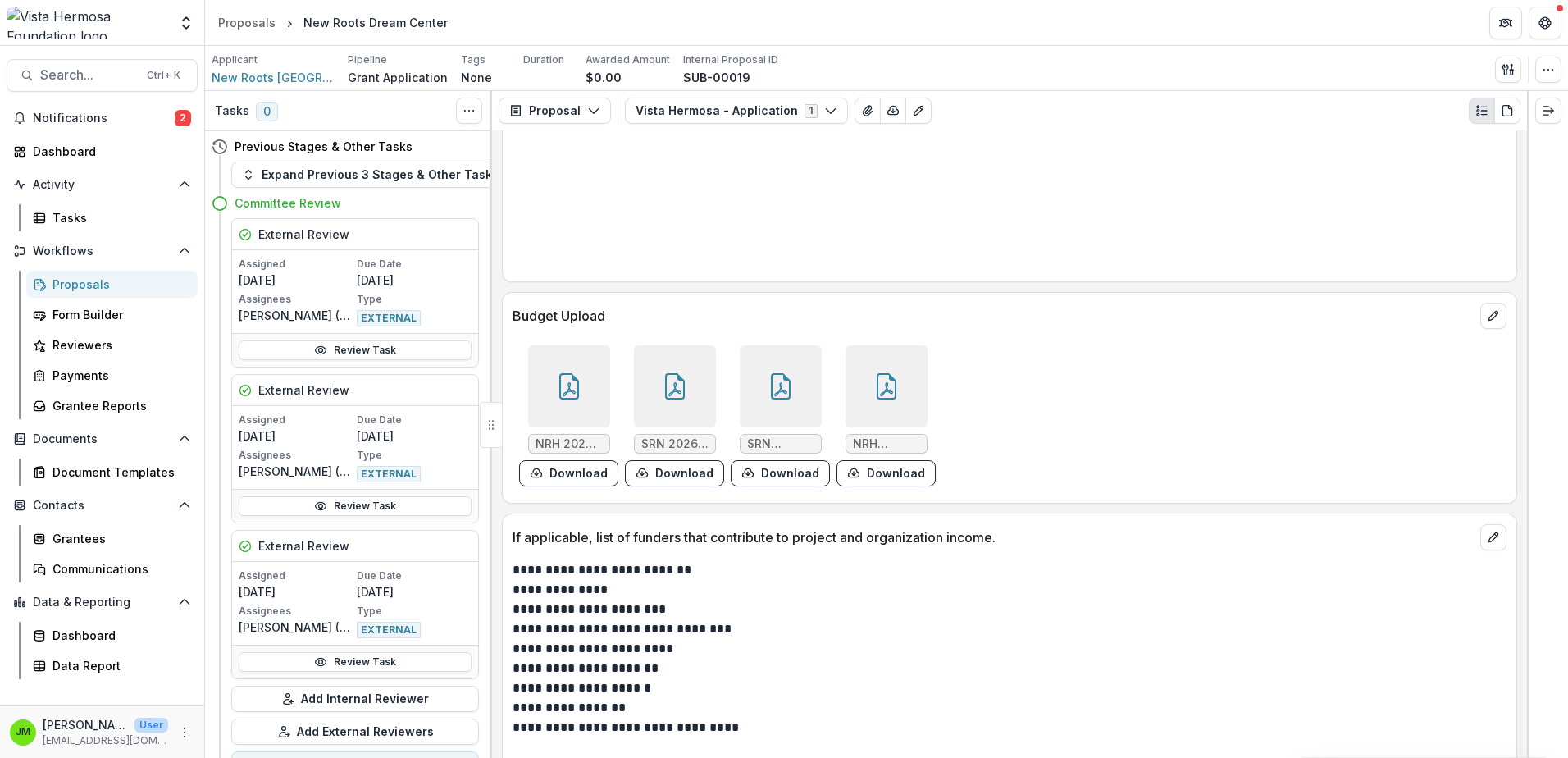
scroll to position [19200, 0]
click at [570, 399] on icon at bounding box center [569, 386] width 27 height 27
